Goal: Use online tool/utility: Utilize a website feature to perform a specific function

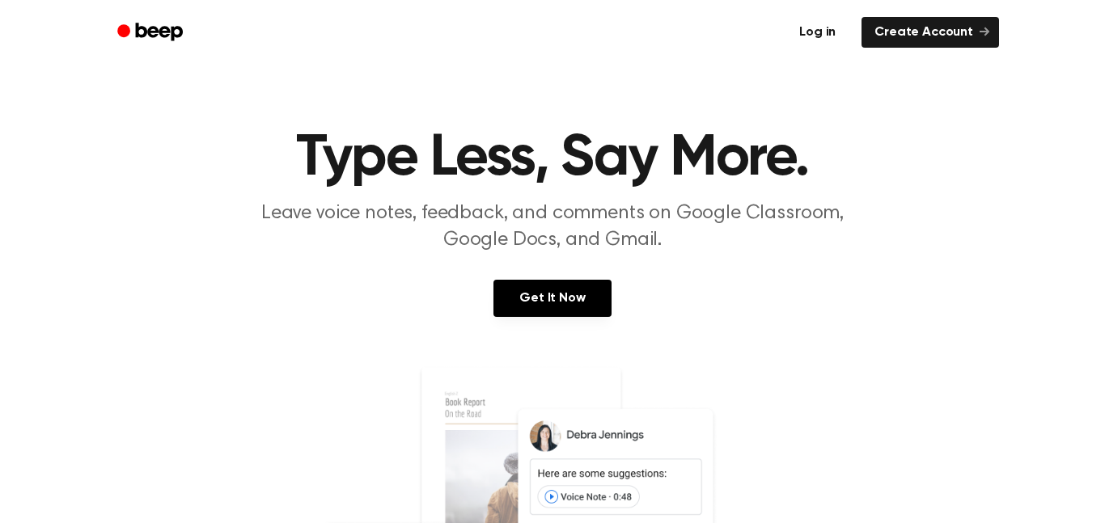
click at [809, 28] on link "Log in" at bounding box center [817, 32] width 69 height 37
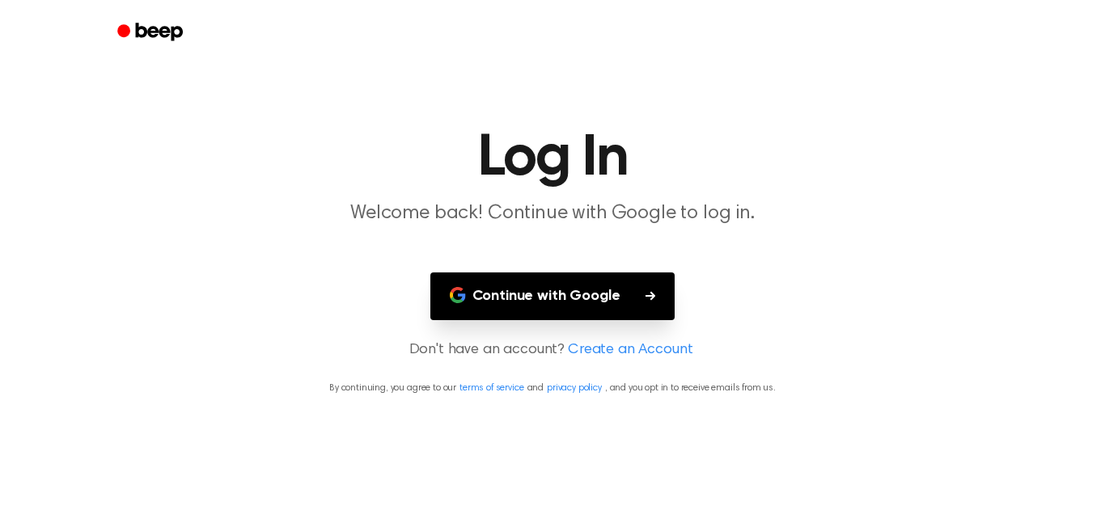
click at [497, 305] on button "Continue with Google" at bounding box center [552, 296] width 245 height 48
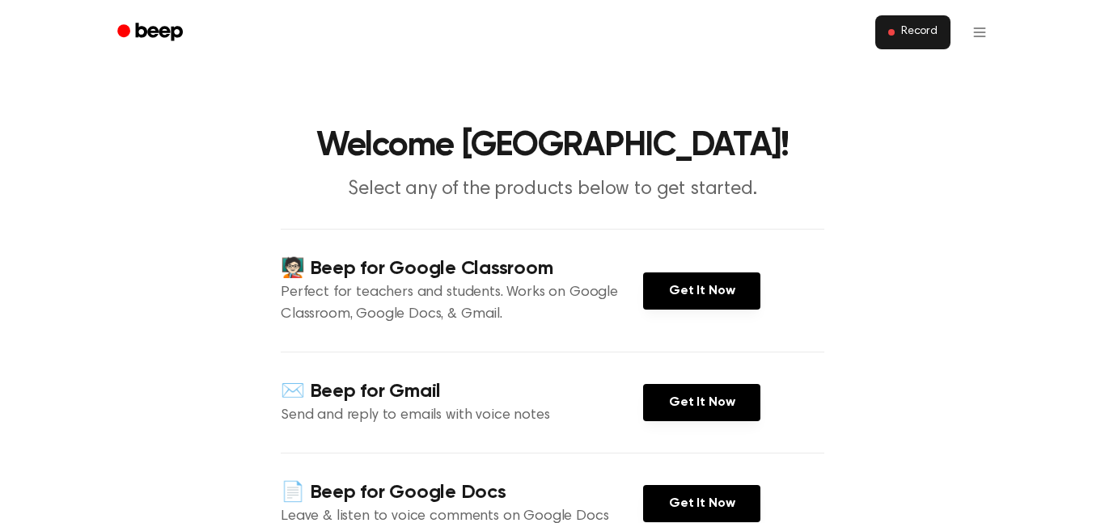
click at [930, 27] on span "Record" at bounding box center [919, 32] width 36 height 15
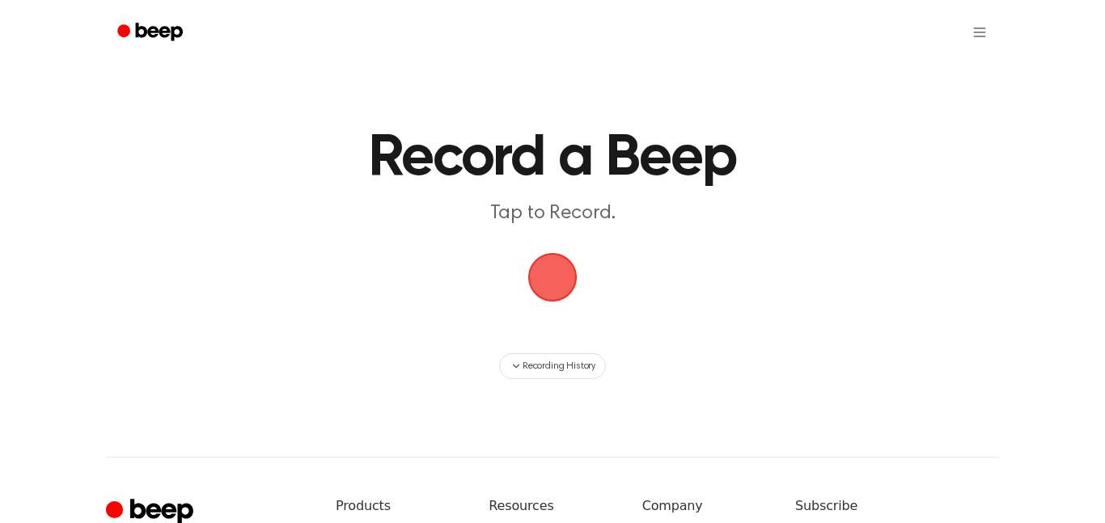
click at [547, 281] on span "button" at bounding box center [552, 277] width 65 height 65
click at [568, 267] on span "button" at bounding box center [552, 277] width 75 height 75
click at [546, 219] on p "Tap to Record." at bounding box center [552, 214] width 621 height 27
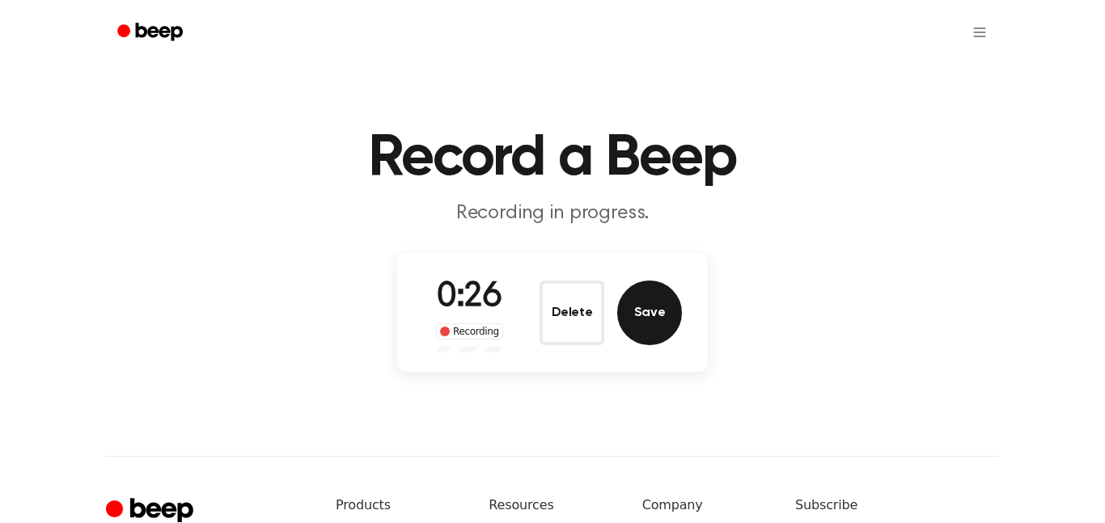
click at [668, 306] on button "Save" at bounding box center [649, 313] width 65 height 65
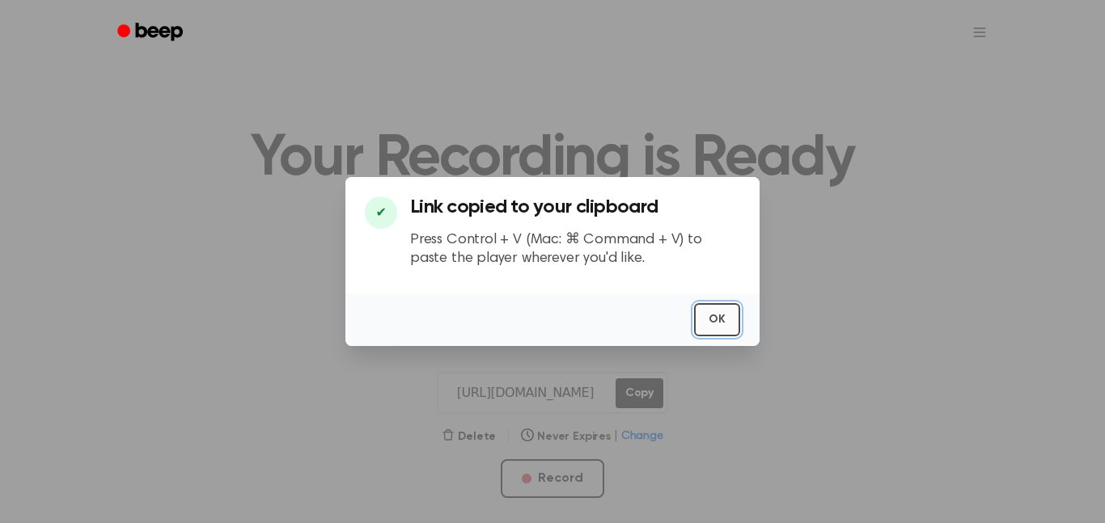
click at [723, 310] on button "OK" at bounding box center [717, 319] width 46 height 33
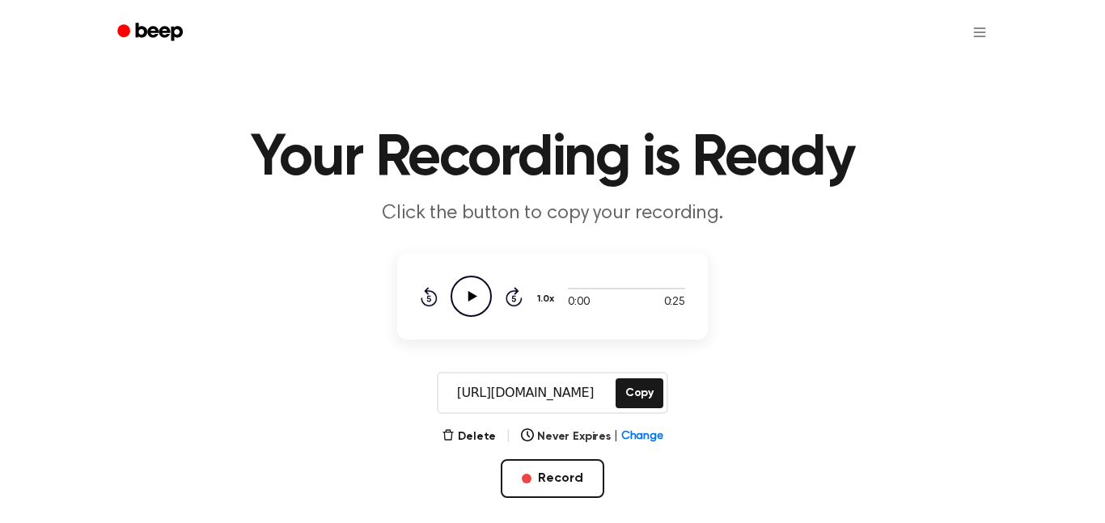
click at [476, 284] on icon "Play Audio" at bounding box center [470, 296] width 41 height 41
click at [431, 304] on icon at bounding box center [428, 296] width 17 height 19
click at [471, 301] on icon "Play Audio" at bounding box center [470, 296] width 41 height 41
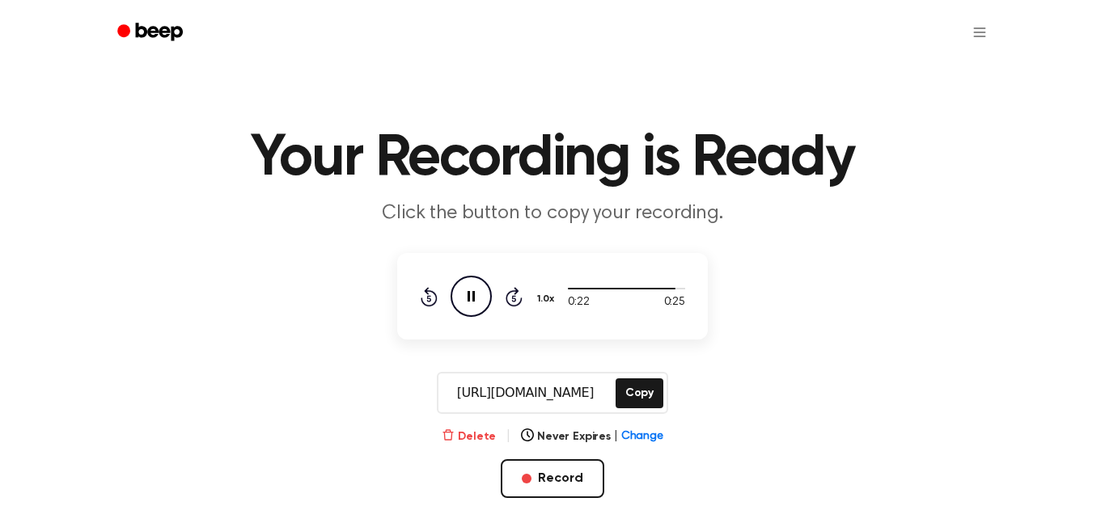
click at [482, 438] on button "Delete" at bounding box center [468, 437] width 54 height 17
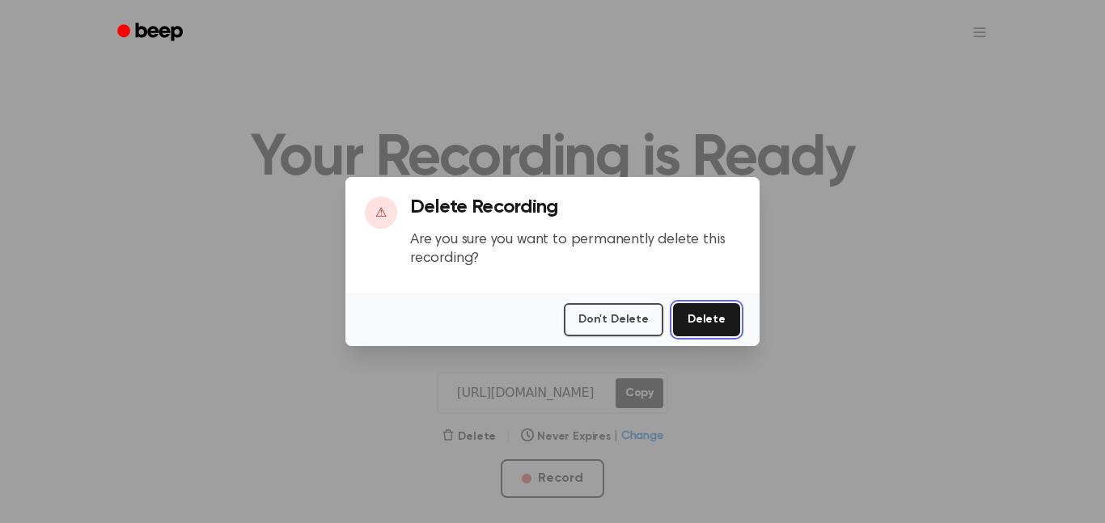
click at [717, 317] on button "Delete" at bounding box center [706, 319] width 67 height 33
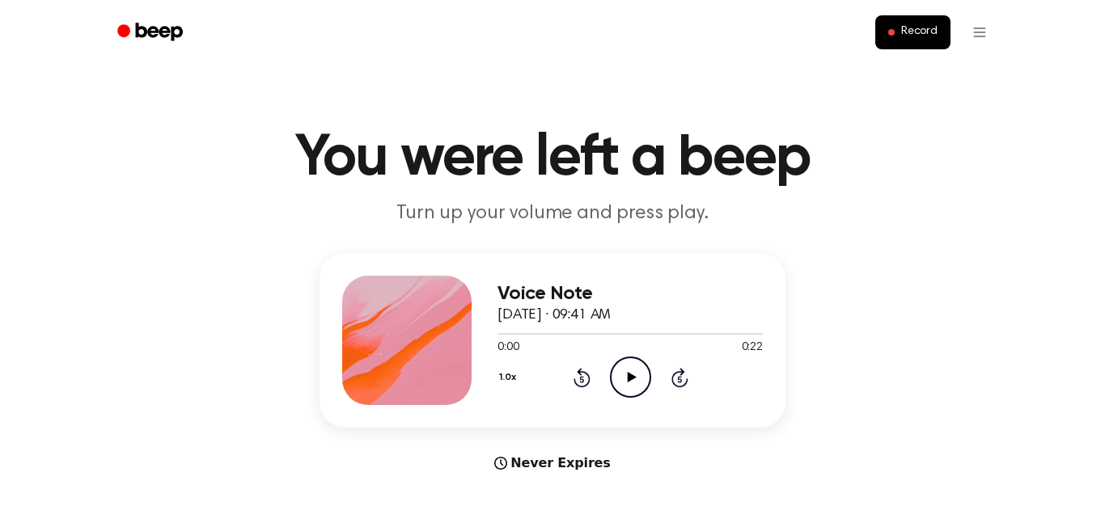
click at [627, 371] on icon "Play Audio" at bounding box center [630, 377] width 41 height 41
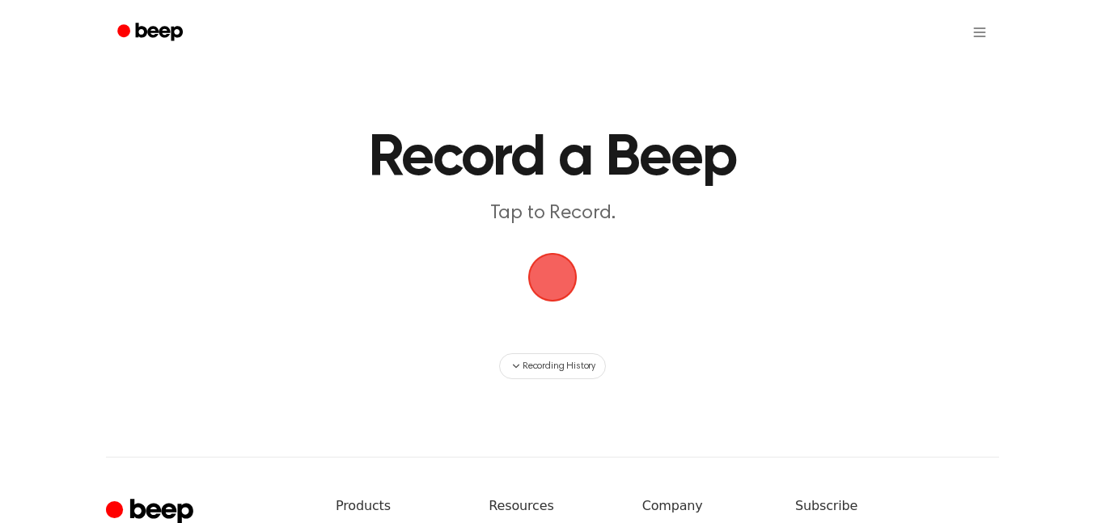
click at [562, 285] on span "button" at bounding box center [552, 277] width 53 height 53
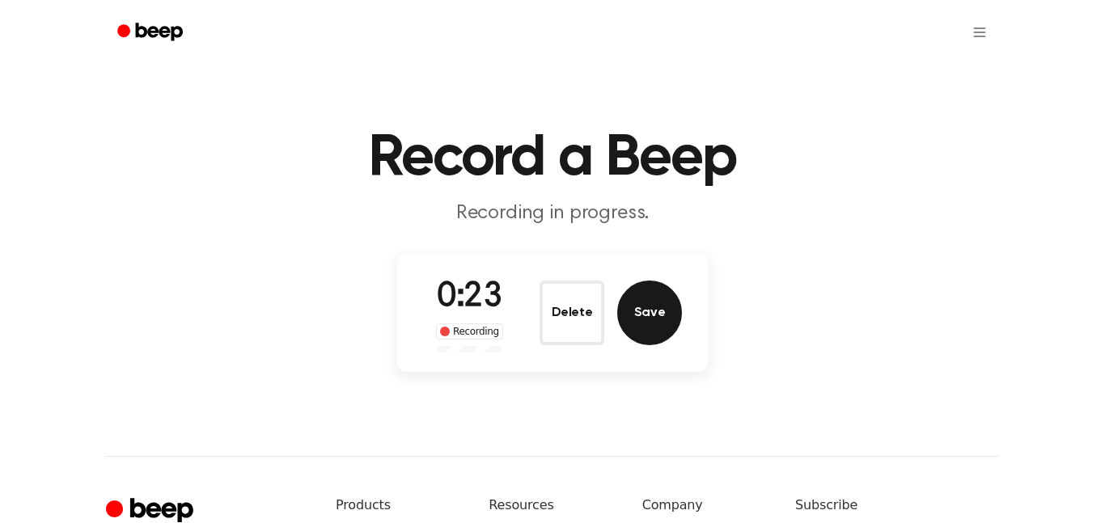
click at [635, 326] on button "Save" at bounding box center [649, 313] width 65 height 65
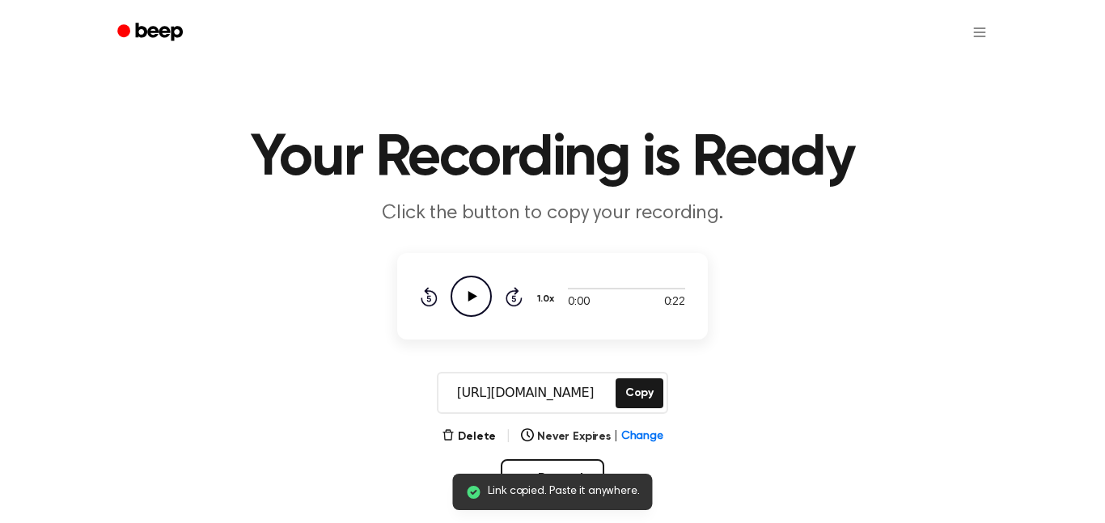
click at [468, 286] on icon "Play Audio" at bounding box center [470, 296] width 41 height 41
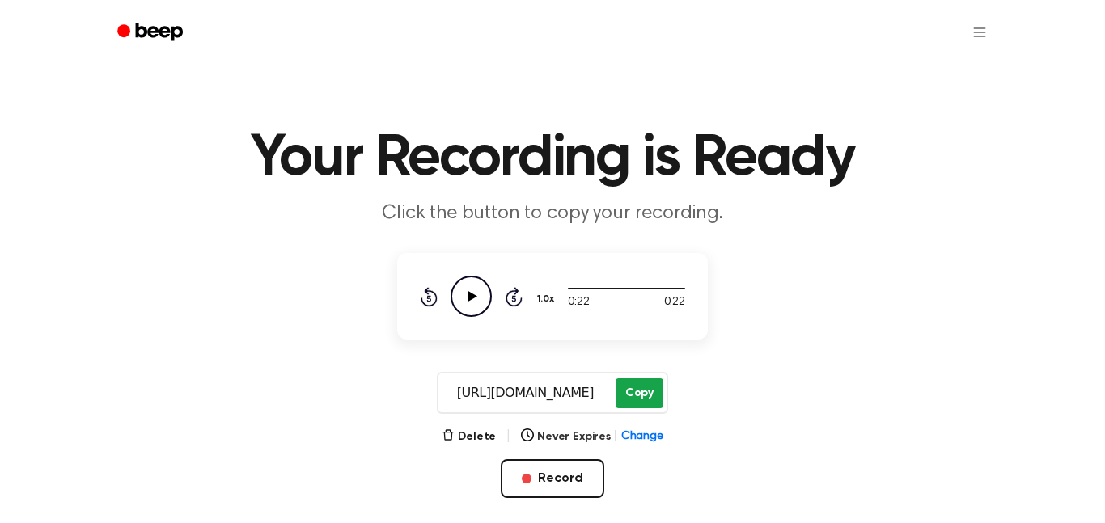
click at [651, 391] on button "Copy" at bounding box center [639, 393] width 48 height 30
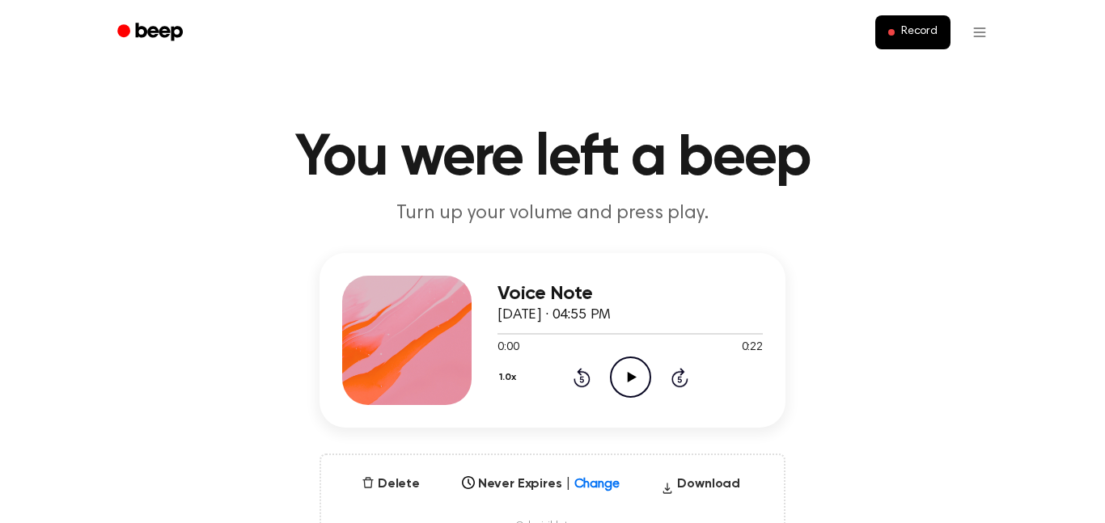
click at [631, 372] on icon "Play Audio" at bounding box center [630, 377] width 41 height 41
